Goal: Task Accomplishment & Management: Manage account settings

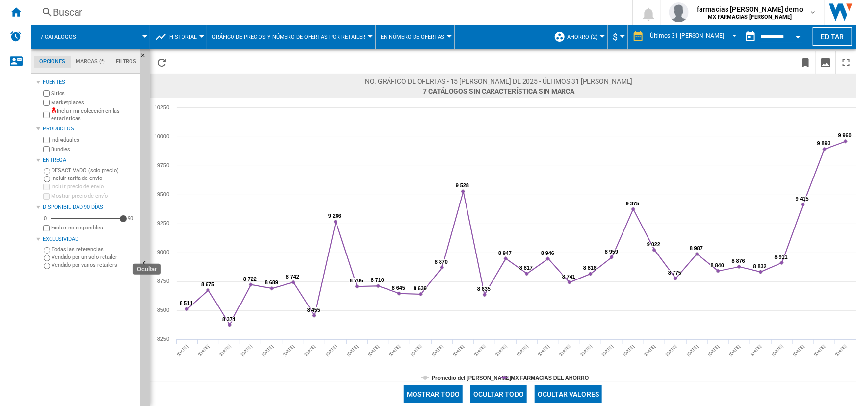
drag, startPoint x: 142, startPoint y: 200, endPoint x: 143, endPoint y: 189, distance: 11.3
click at [142, 200] on button "Ocultar" at bounding box center [145, 264] width 10 height 430
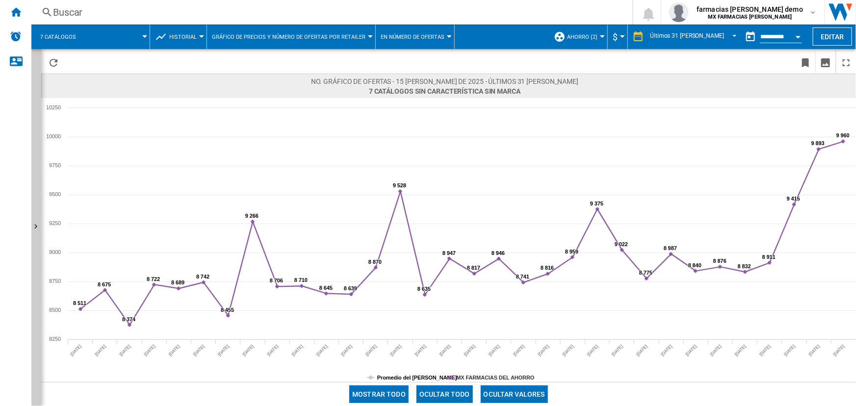
click at [388, 309] on tspan "Promedio del [PERSON_NAME]" at bounding box center [417, 378] width 80 height 6
click at [138, 36] on span at bounding box center [117, 37] width 55 height 25
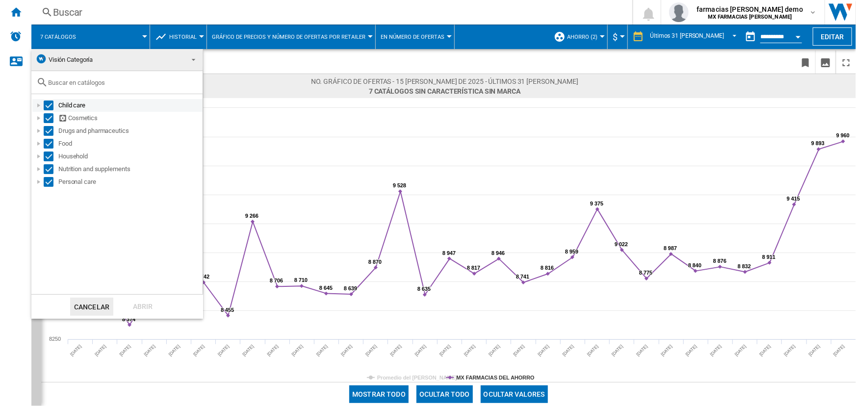
click at [47, 103] on div "Select" at bounding box center [49, 106] width 10 height 10
click at [49, 113] on div "Select" at bounding box center [49, 118] width 10 height 10
click at [49, 131] on div "Select" at bounding box center [49, 131] width 10 height 10
click at [50, 144] on div "Select" at bounding box center [49, 144] width 10 height 10
click at [50, 154] on div "Select" at bounding box center [49, 156] width 10 height 10
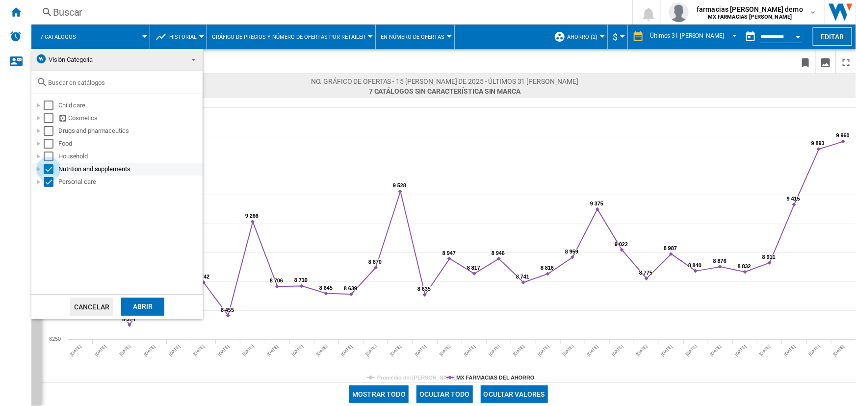
click at [50, 169] on div "Select" at bounding box center [49, 169] width 10 height 10
click at [157, 300] on div "Abrir" at bounding box center [142, 307] width 43 height 18
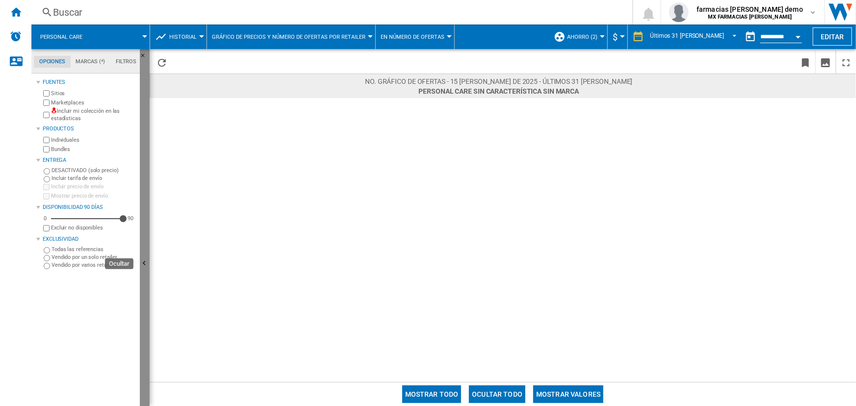
click at [141, 133] on button "Ocultar" at bounding box center [145, 264] width 10 height 430
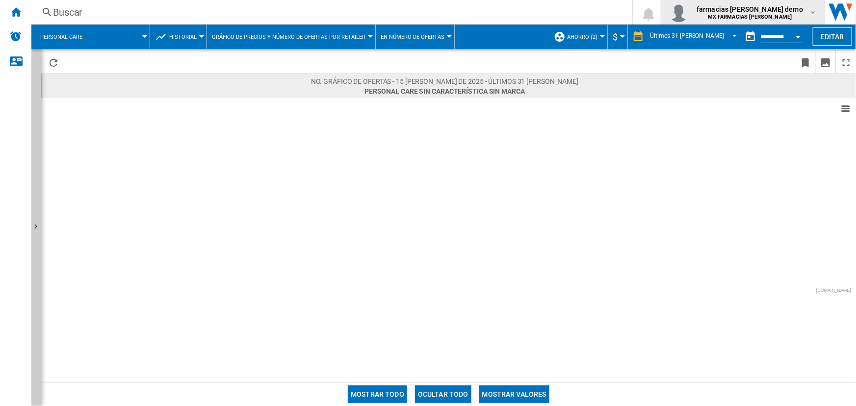
click at [684, 14] on b "MX FARMACIAS [PERSON_NAME]" at bounding box center [749, 17] width 84 height 6
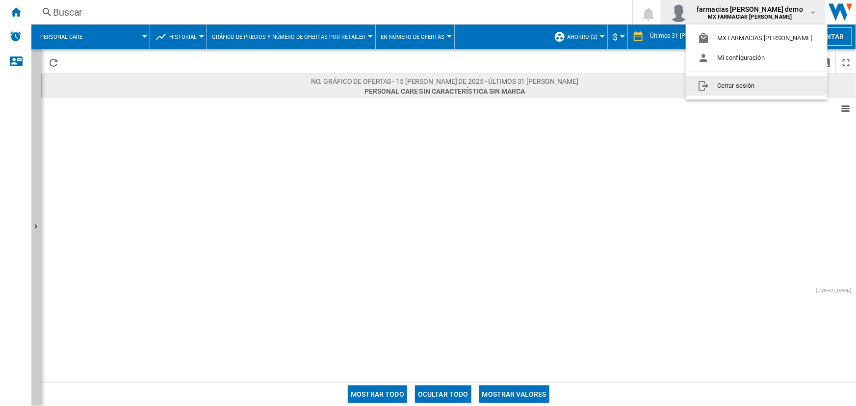
click at [684, 85] on button "Cerrar sesión" at bounding box center [756, 86] width 142 height 20
